Goal: Information Seeking & Learning: Check status

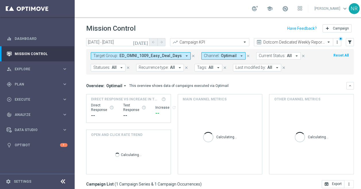
click at [167, 52] on button "Target Group: ED_OMNI_1009_Easy_Deal_Days arrow_drop_down" at bounding box center [141, 55] width 100 height 7
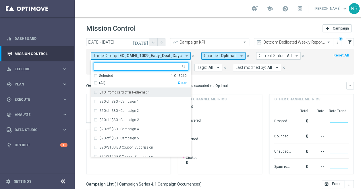
scroll to position [105, 0]
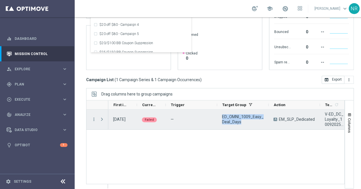
drag, startPoint x: 238, startPoint y: 118, endPoint x: 222, endPoint y: 114, distance: 16.5
click at [222, 114] on span "ED_OMNI_1009_Easy_Deal_Days" at bounding box center [243, 119] width 42 height 10
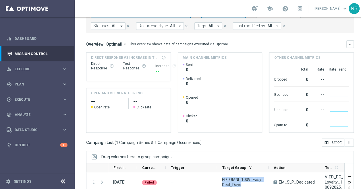
scroll to position [0, 0]
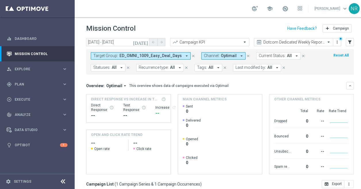
click at [127, 53] on span "ED_OMNI_1009_Easy_Deal_Days" at bounding box center [151, 55] width 62 height 5
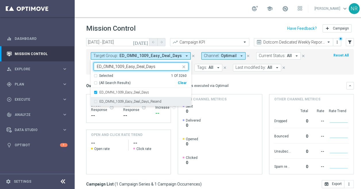
click at [148, 100] on label "ED_OMNI_1009_Easy_Deal_Days_Resend" at bounding box center [130, 101] width 62 height 3
type input "ED_OMNI_1009_Easy_Deal_Days"
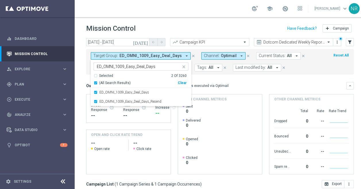
click at [271, 75] on mini-dashboard "Overview: Optimail arrow_drop_down This overview shows data of campaigns execut…" at bounding box center [220, 128] width 268 height 106
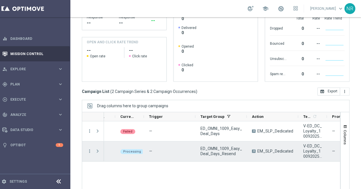
click at [95, 149] on span at bounding box center [97, 151] width 5 height 5
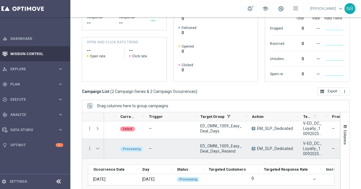
click at [95, 147] on span at bounding box center [97, 149] width 5 height 5
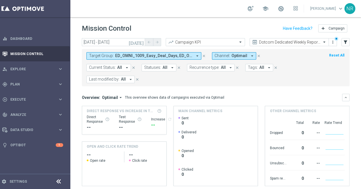
scroll to position [0, 9]
click at [216, 26] on div "Mission Control add Campaign" at bounding box center [216, 28] width 268 height 11
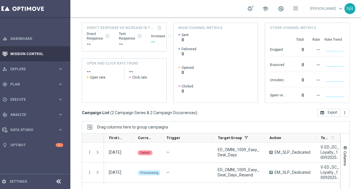
scroll to position [105, 0]
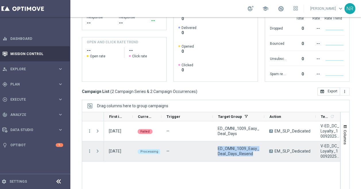
drag, startPoint x: 248, startPoint y: 142, endPoint x: 212, endPoint y: 137, distance: 36.0
click at [213, 142] on div "ED_OMNI_1009_Easy_Deal_Days_Resend" at bounding box center [238, 152] width 51 height 20
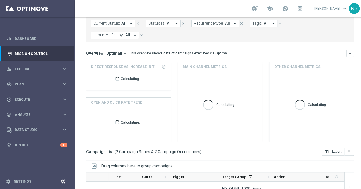
scroll to position [105, 0]
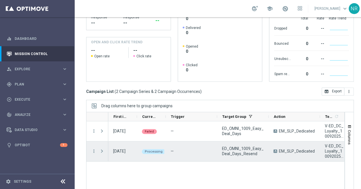
click at [102, 149] on span "Press SPACE to select this row." at bounding box center [101, 151] width 5 height 5
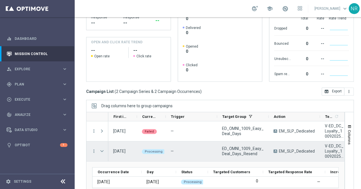
click at [101, 149] on span "Press SPACE to select this row." at bounding box center [101, 151] width 5 height 5
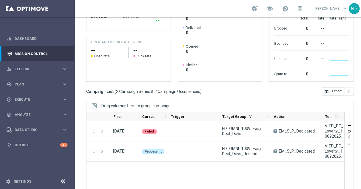
click at [82, 80] on div "today 09 Oct 2025 - 09 Oct 2025 arrow_back arrow_forward Campaign KPI trending_…" at bounding box center [220, 7] width 291 height 146
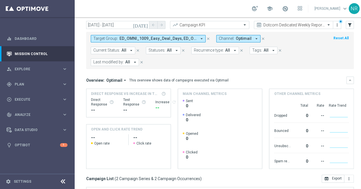
scroll to position [0, 0]
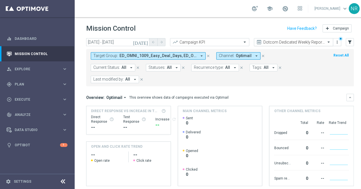
click at [277, 40] on input "text" at bounding box center [288, 42] width 62 height 5
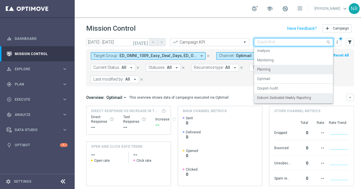
click at [278, 66] on div "Planning" at bounding box center [293, 69] width 73 height 9
click at [277, 40] on input "text" at bounding box center [288, 42] width 62 height 5
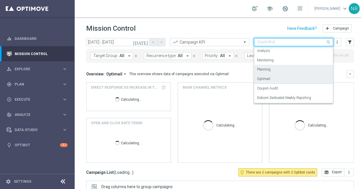
scroll to position [0, 22]
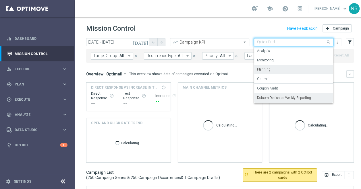
click at [292, 96] on label "Dotcom Dedicated Weekly Reporting" at bounding box center [284, 98] width 54 height 5
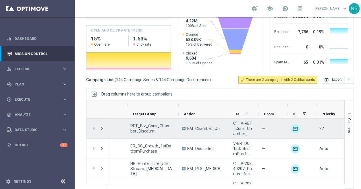
scroll to position [0, 0]
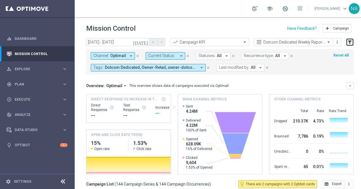
click at [352, 40] on icon "filter_alt" at bounding box center [350, 42] width 5 height 5
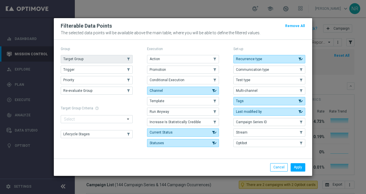
click at [105, 57] on button "Target Group" at bounding box center [97, 59] width 72 height 8
click at [299, 160] on div "Apply Cancel" at bounding box center [183, 166] width 258 height 17
click at [296, 164] on button "Apply" at bounding box center [297, 167] width 15 height 8
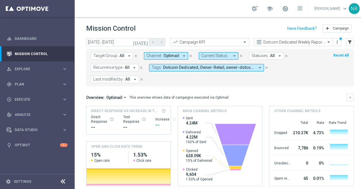
click at [117, 54] on button "Target Group: All arrow_drop_down" at bounding box center [112, 55] width 43 height 7
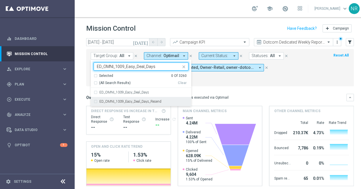
click at [144, 101] on label "ED_OMNI_1009_Easy_Deal_Days_Resend" at bounding box center [130, 101] width 62 height 3
type input "ED_OMNI_1009_Easy_Deal_Days"
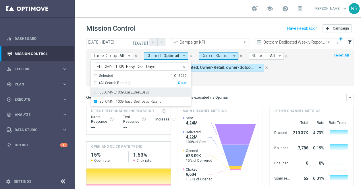
click at [286, 96] on div "Overview: Optimail arrow_drop_down This overview shows data of campaigns execut…" at bounding box center [216, 97] width 260 height 5
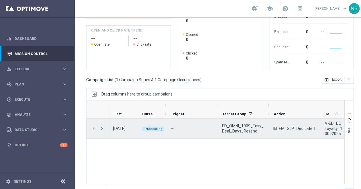
click at [101, 126] on span at bounding box center [101, 128] width 5 height 5
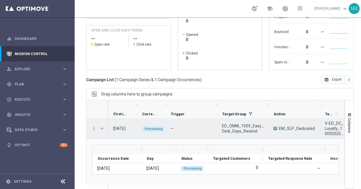
click at [101, 126] on span at bounding box center [101, 128] width 5 height 5
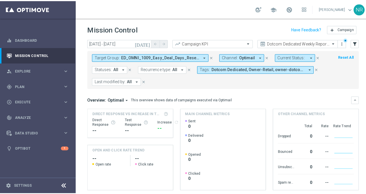
scroll to position [116, 0]
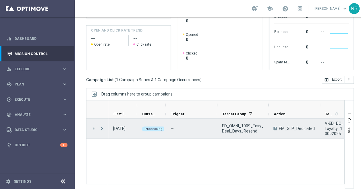
click at [101, 129] on span "Press SPACE to select this row." at bounding box center [101, 128] width 5 height 5
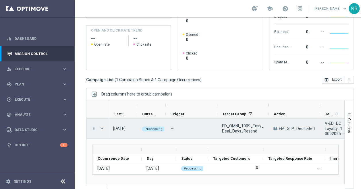
click at [92, 128] on icon "more_vert" at bounding box center [93, 128] width 5 height 5
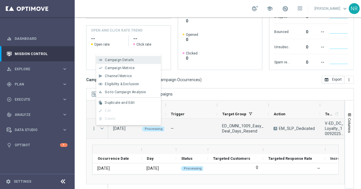
click at [120, 60] on span "Campaign Details" at bounding box center [119, 60] width 29 height 4
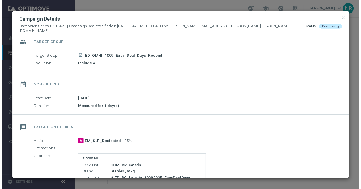
scroll to position [0, 0]
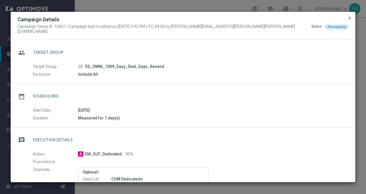
click at [348, 18] on span "close" at bounding box center [349, 18] width 5 height 5
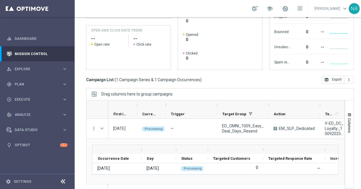
scroll to position [4, 0]
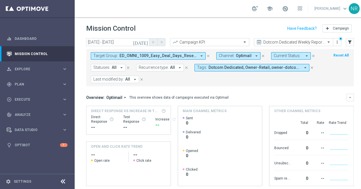
click at [234, 10] on div "school [PERSON_NAME] keyboard_arrow_down NR" at bounding box center [220, 8] width 291 height 17
click at [6, 171] on sidenavbar "equalizer Dashboard Mission Control" at bounding box center [37, 94] width 75 height 189
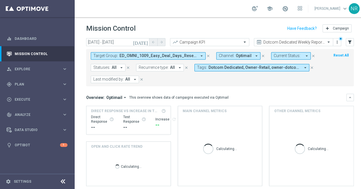
click at [0, 153] on html "equalizer Dashboard Mission Control" at bounding box center [180, 94] width 361 height 189
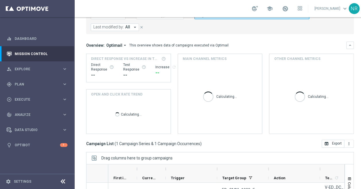
scroll to position [116, 0]
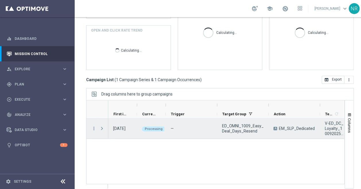
click at [99, 126] on span "Press SPACE to select this row." at bounding box center [101, 128] width 5 height 5
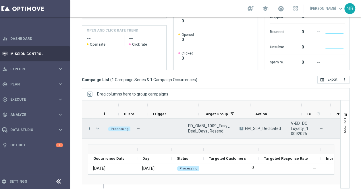
scroll to position [0, 0]
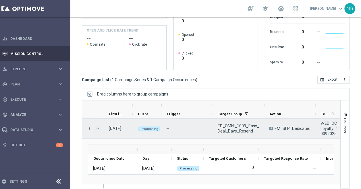
click at [95, 128] on span "Press SPACE to select this row." at bounding box center [97, 128] width 5 height 5
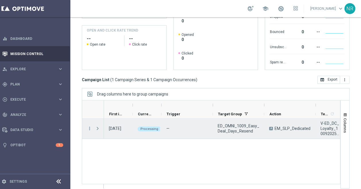
click at [93, 129] on div "Press SPACE to select this row." at bounding box center [98, 129] width 11 height 20
click at [95, 128] on span "Press SPACE to select this row." at bounding box center [97, 128] width 5 height 5
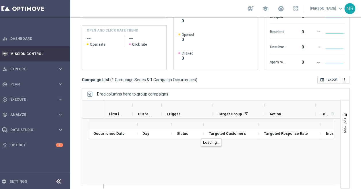
scroll to position [1, 0]
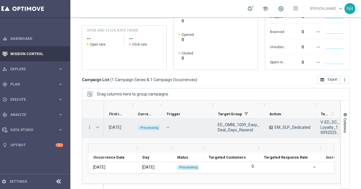
click at [95, 125] on span "Press SPACE to select this row." at bounding box center [97, 127] width 5 height 5
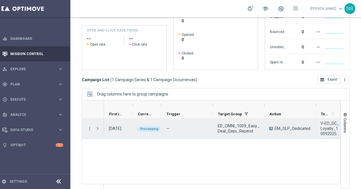
scroll to position [0, 0]
